Goal: Check status: Check status

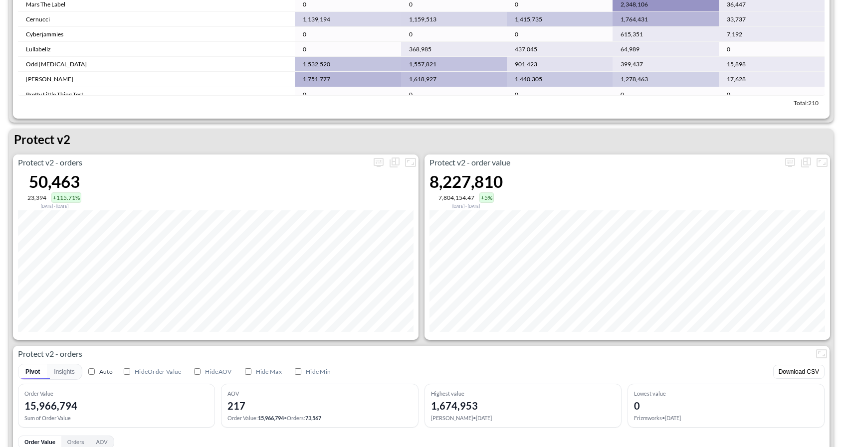
scroll to position [1809, 0]
click at [382, 162] on icon "more" at bounding box center [378, 163] width 10 height 9
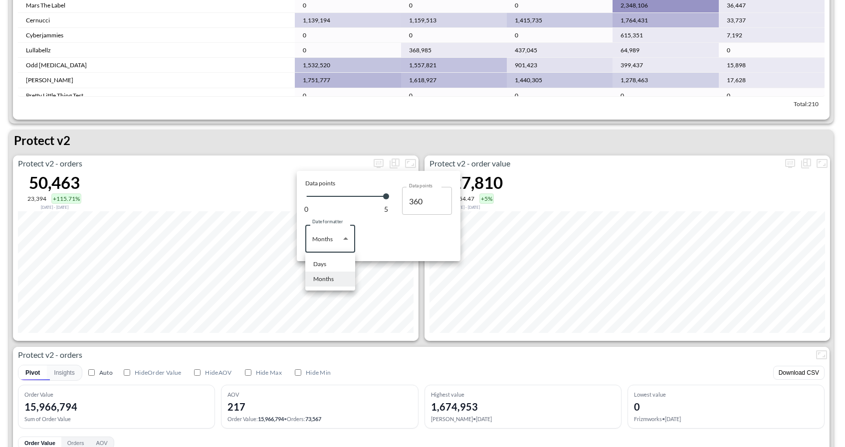
click at [342, 235] on body "BI.P.EYE, Interactive Analytics Dashboards 1 Filters Iso Date Jun 01, 2025 Glob…" at bounding box center [422, 223] width 845 height 447
click at [333, 266] on li "Days" at bounding box center [330, 264] width 50 height 15
type input "Days"
type input "123"
click at [452, 335] on div at bounding box center [422, 223] width 845 height 447
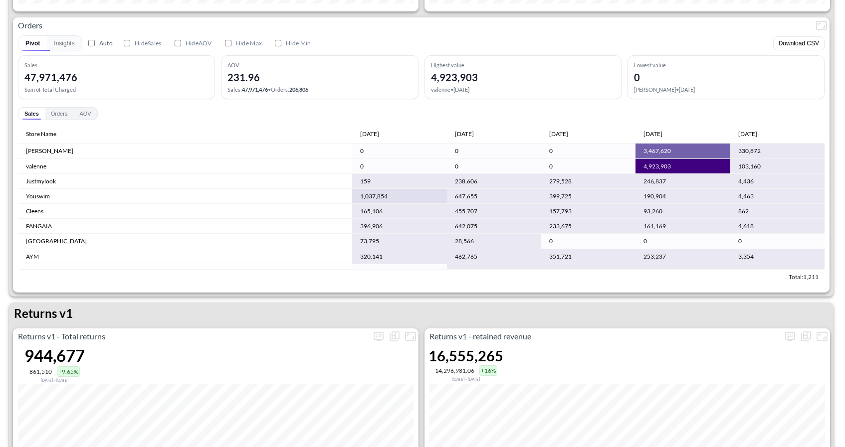
scroll to position [0, 0]
